Goal: Find specific page/section: Find specific page/section

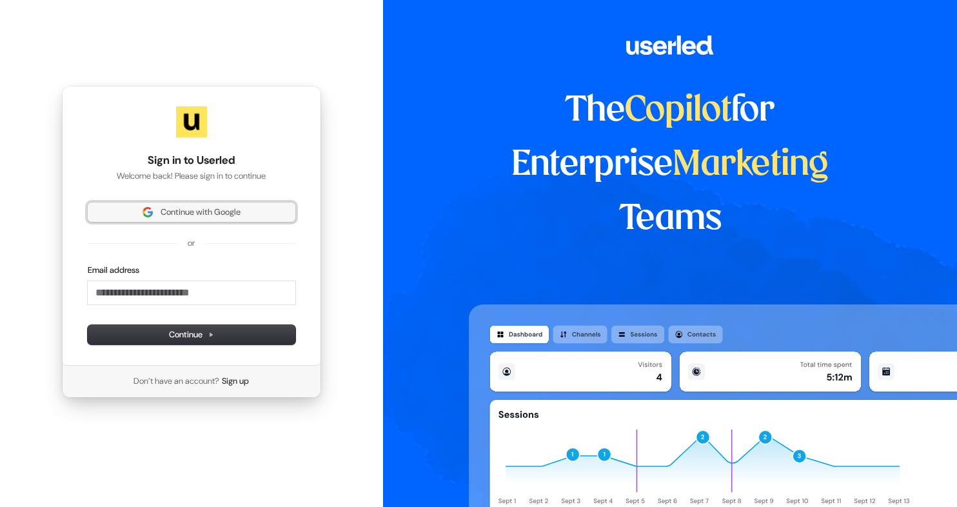
click at [172, 215] on span "Continue with Google" at bounding box center [201, 212] width 80 height 12
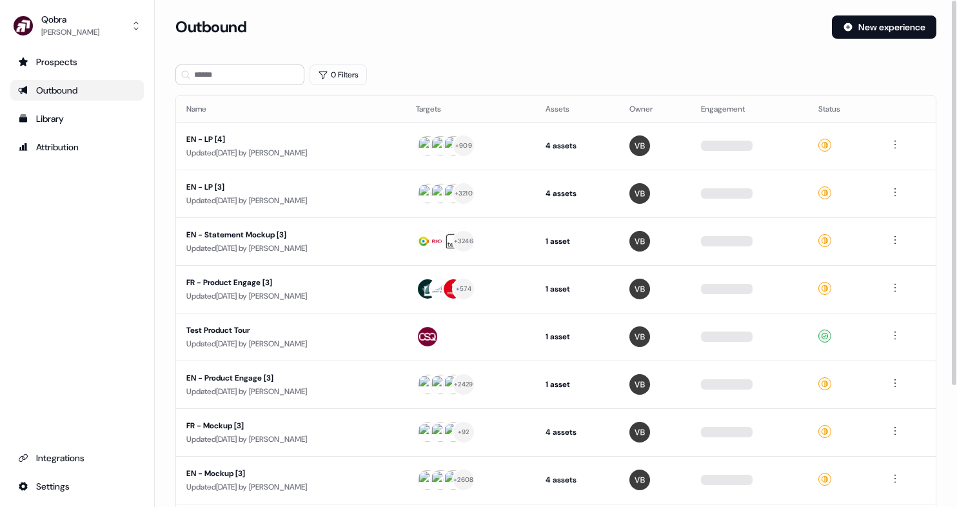
click at [80, 73] on ul "Prospects Outbound Library Attribution" at bounding box center [76, 105] width 133 height 106
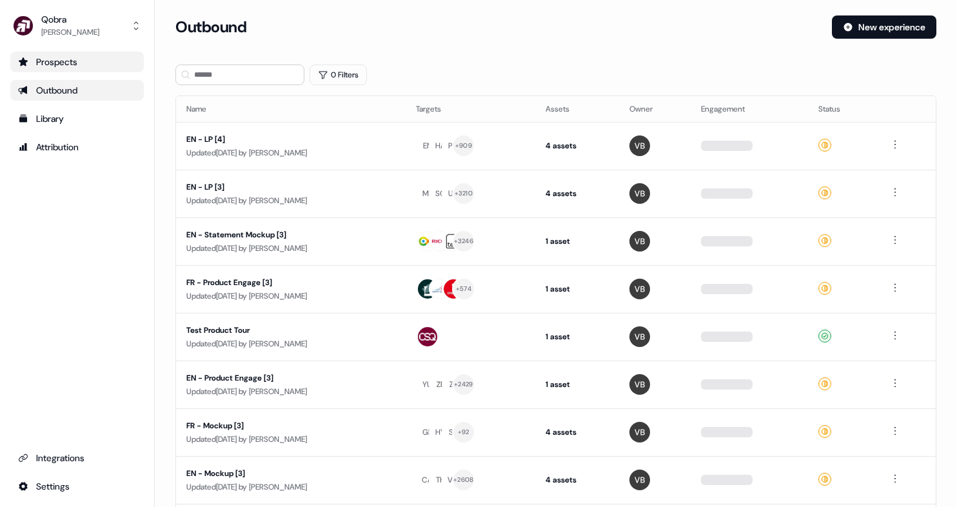
click at [79, 56] on div "Prospects" at bounding box center [77, 61] width 118 height 13
